Goal: Information Seeking & Learning: Learn about a topic

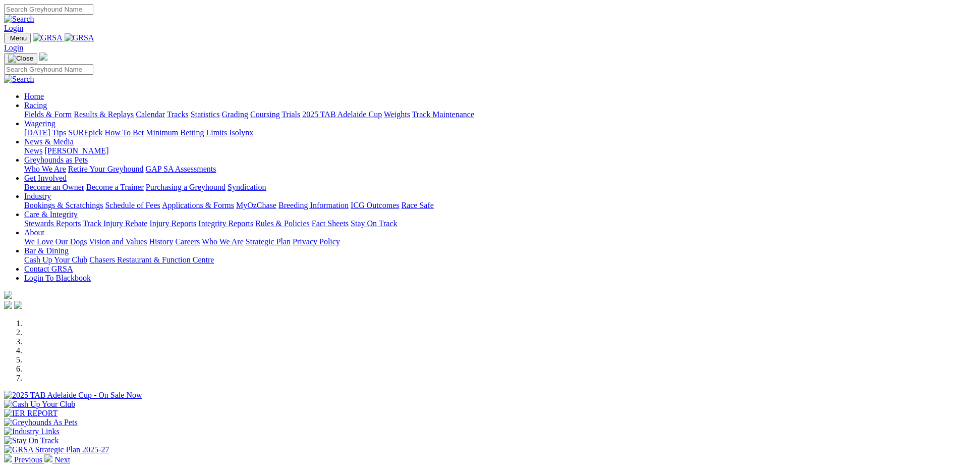
click at [103, 201] on link "Bookings & Scratchings" at bounding box center [63, 205] width 79 height 9
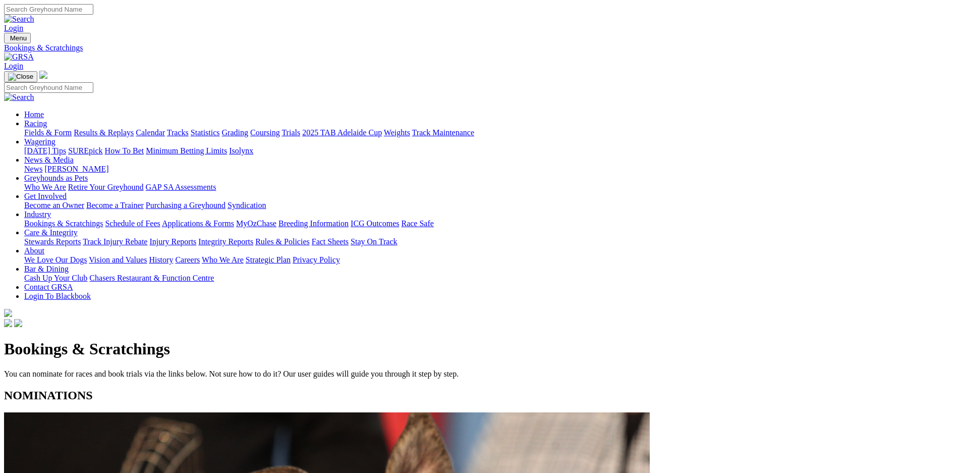
click at [165, 128] on link "Calendar" at bounding box center [150, 132] width 29 height 9
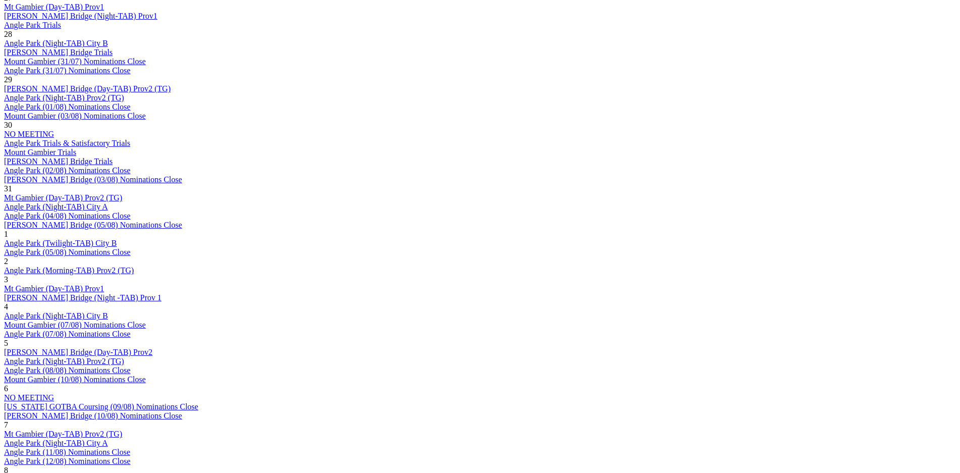
scroll to position [567, 0]
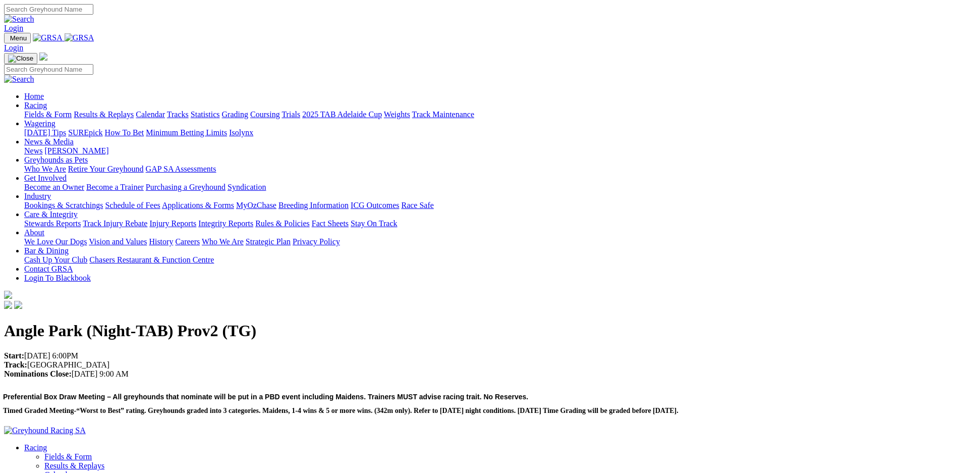
click at [134, 110] on link "Results & Replays" at bounding box center [104, 114] width 60 height 9
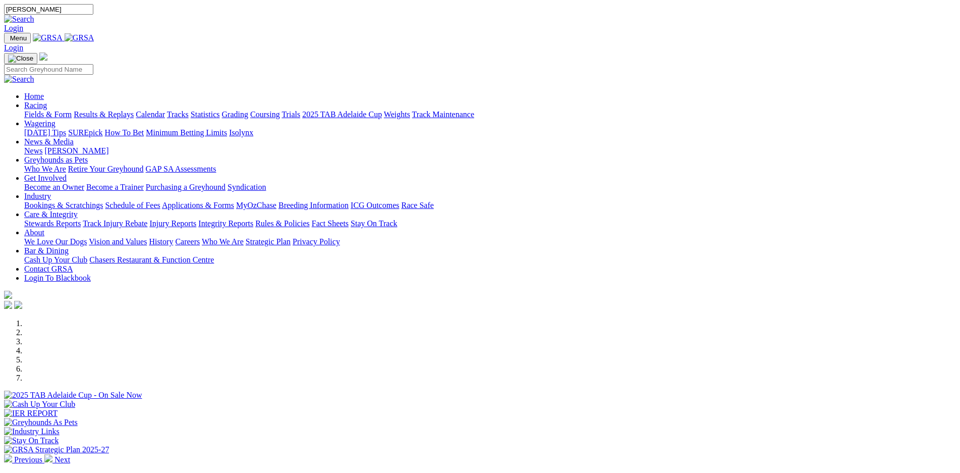
type input "sebon knight"
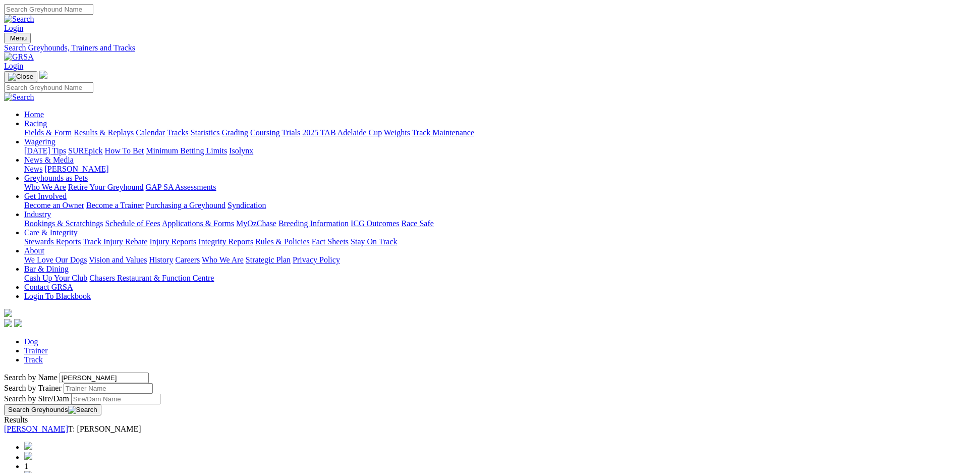
click at [68, 424] on link "Sebon Knight" at bounding box center [36, 428] width 64 height 9
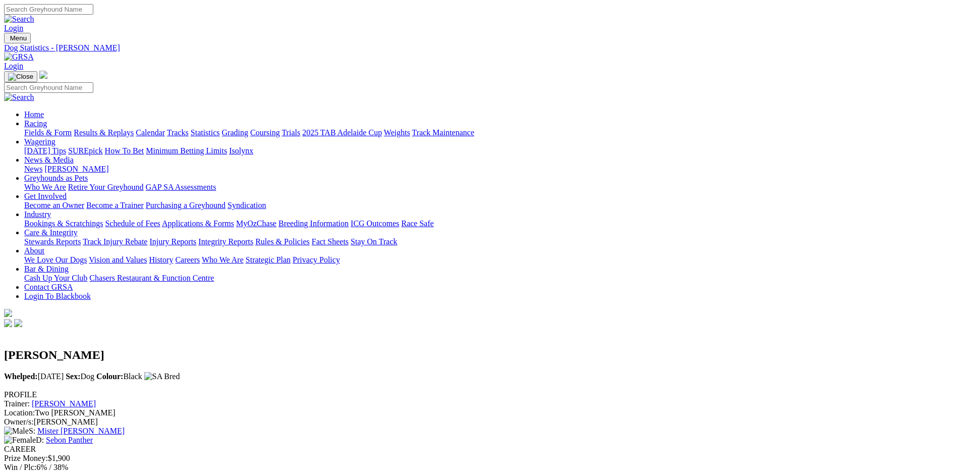
click at [93, 10] on input "Search" at bounding box center [48, 9] width 89 height 11
type input "sebon rocks"
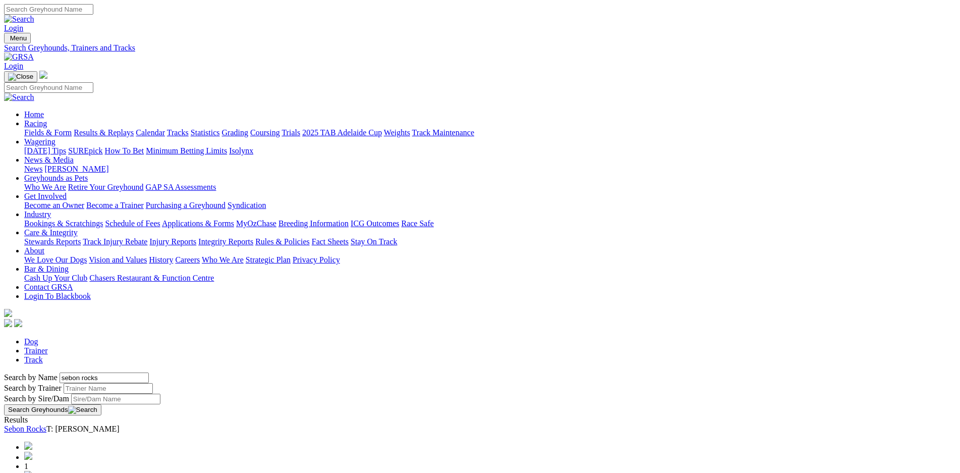
click at [46, 424] on link "Sebon Rocks" at bounding box center [25, 428] width 42 height 9
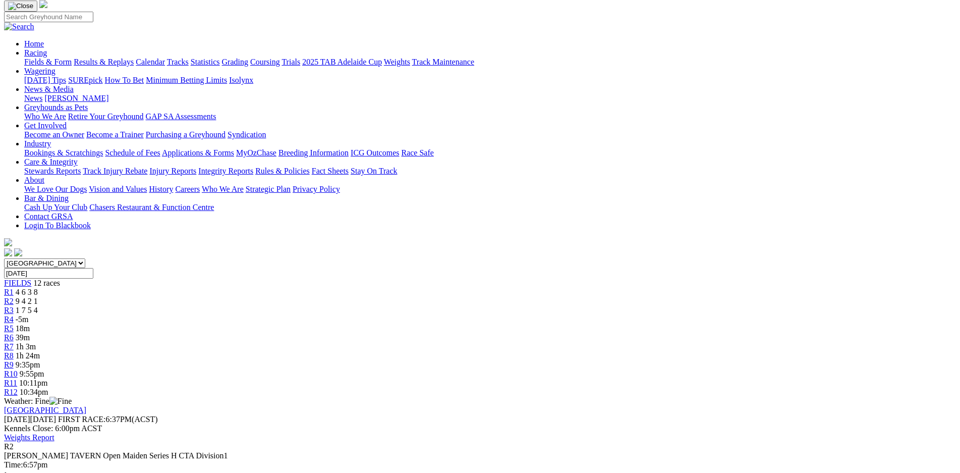
scroll to position [142, 0]
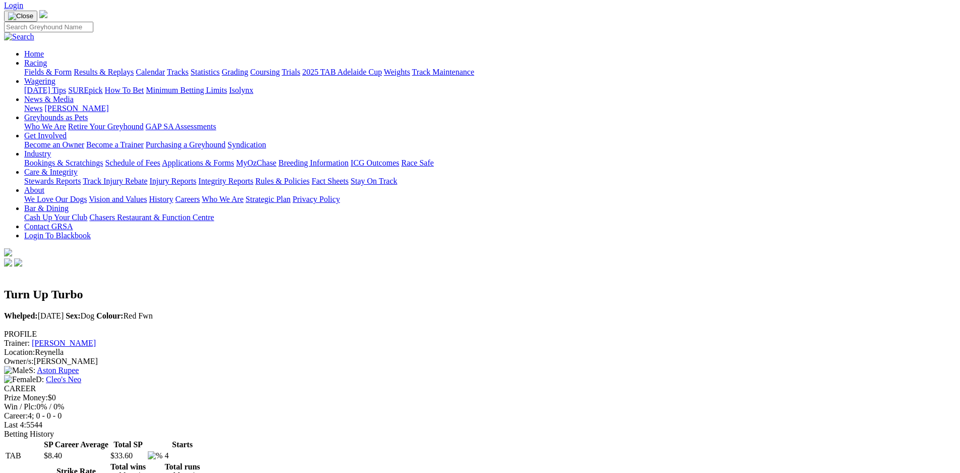
scroll to position [71, 0]
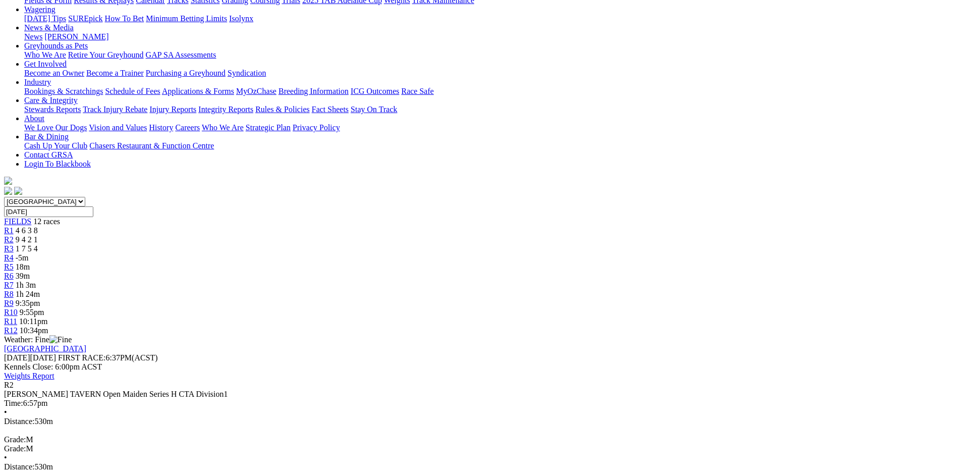
scroll to position [142, 0]
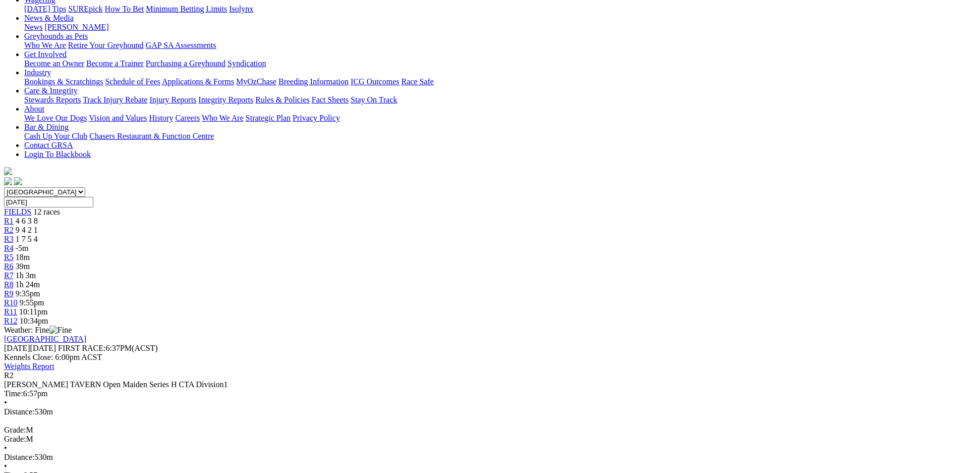
click at [38, 216] on span "4 6 3 8" at bounding box center [27, 220] width 22 height 9
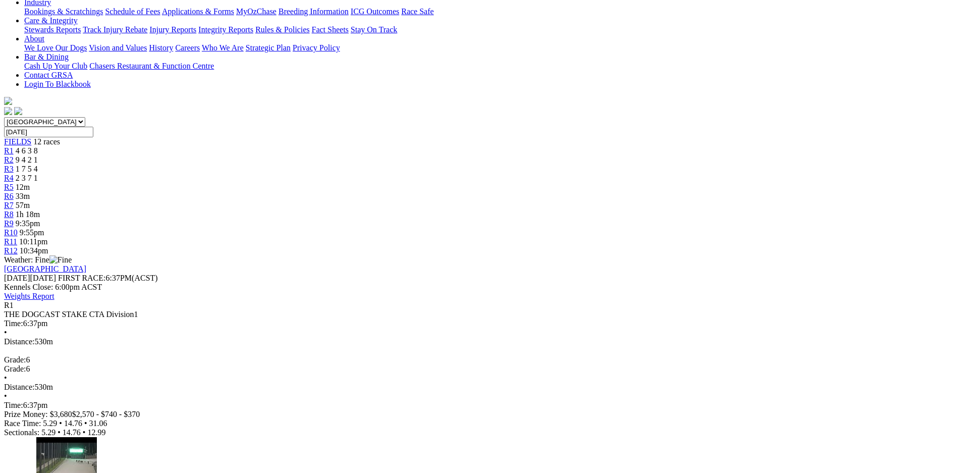
scroll to position [212, 0]
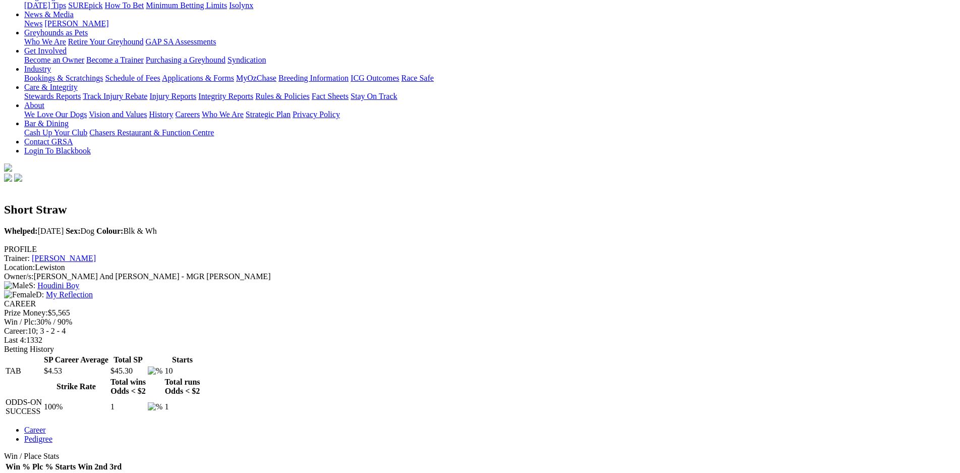
scroll to position [142, 0]
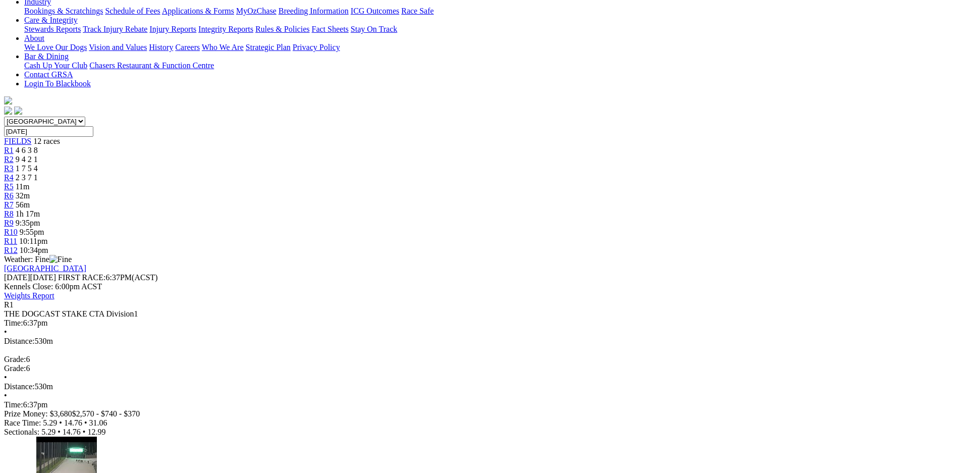
scroll to position [212, 0]
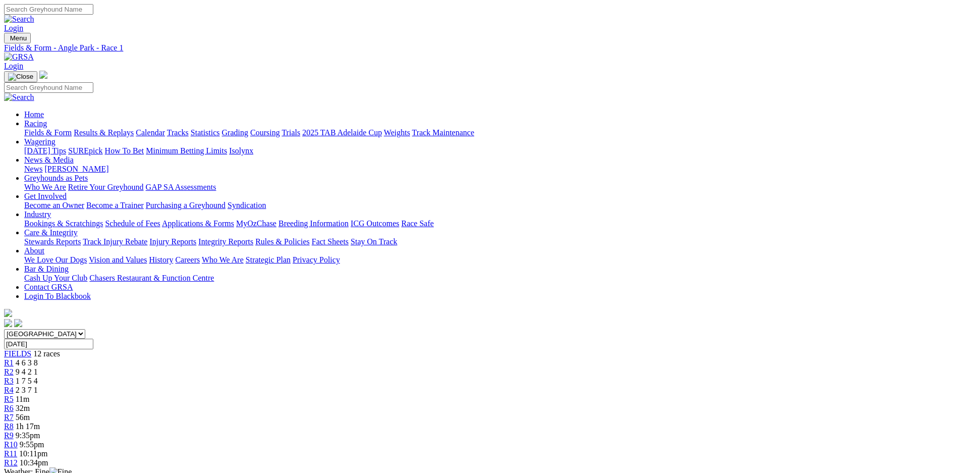
scroll to position [0, 0]
